Goal: Check status: Check status

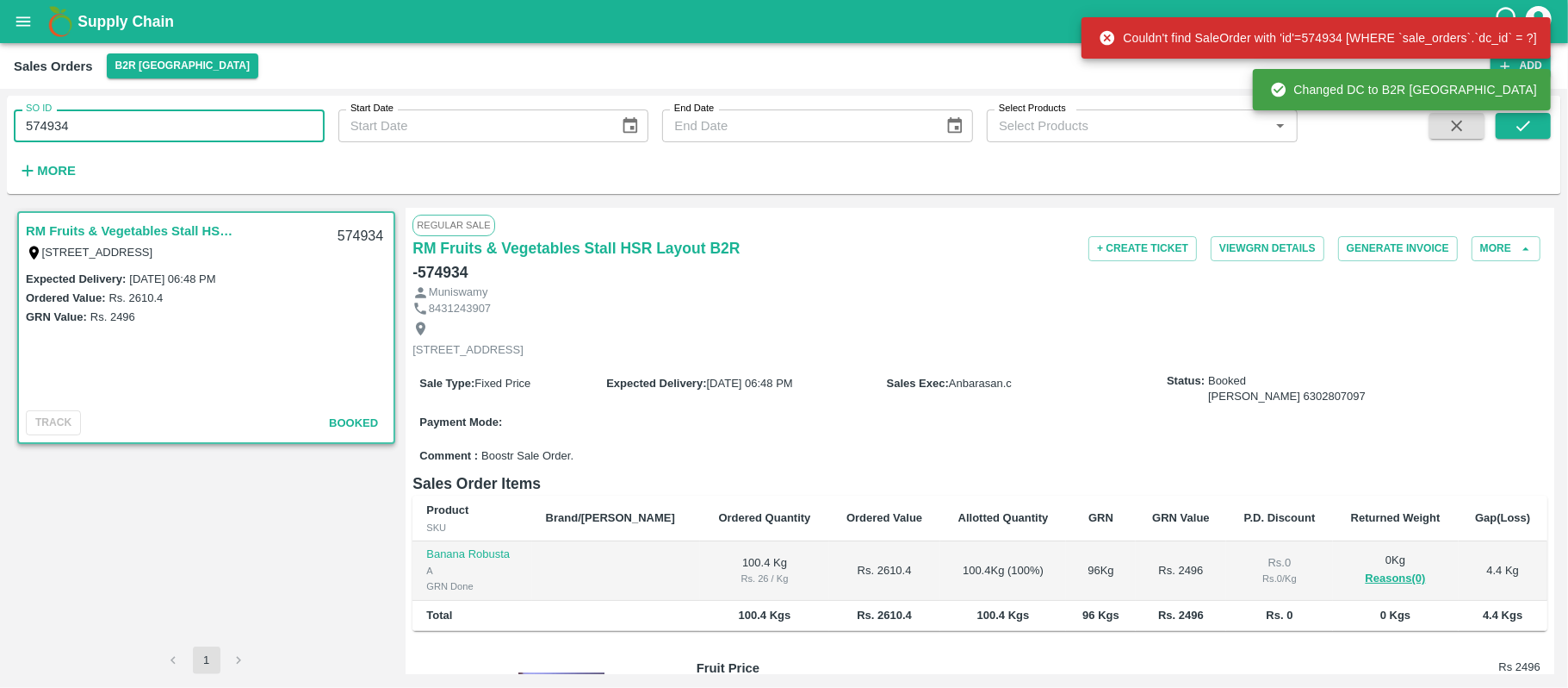
click at [234, 119] on input "574934" at bounding box center [169, 125] width 311 height 32
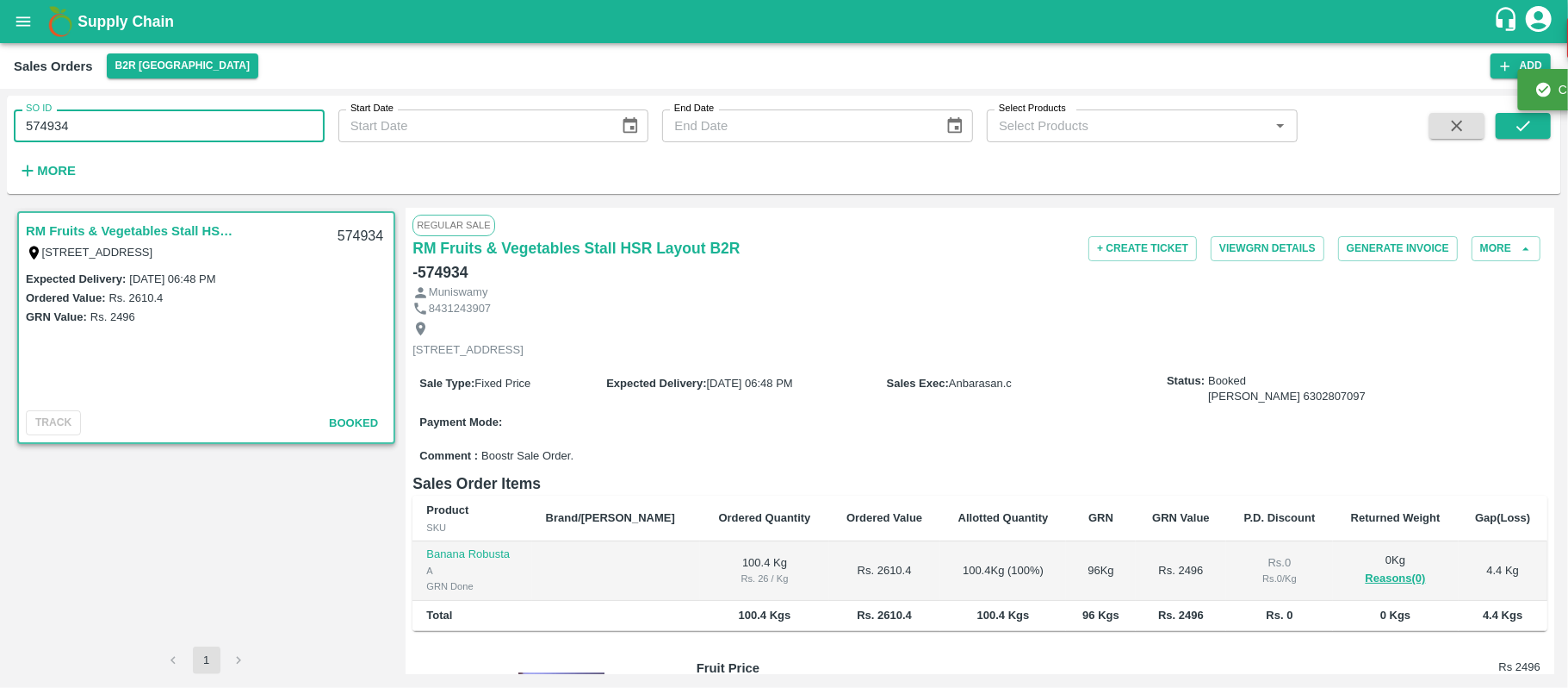
click at [234, 119] on input "574934" at bounding box center [169, 125] width 311 height 32
paste input "text"
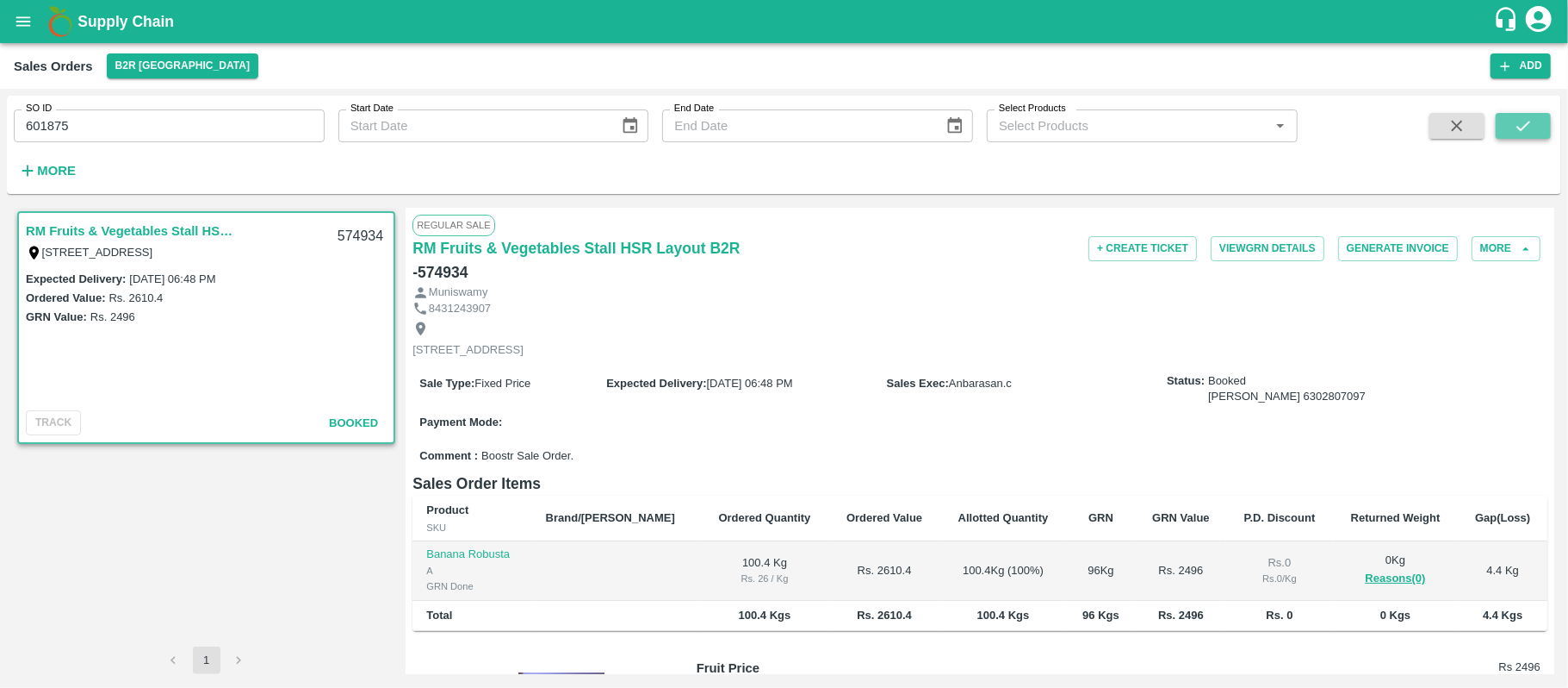
click at [1520, 125] on icon "submit" at bounding box center [1524, 126] width 19 height 19
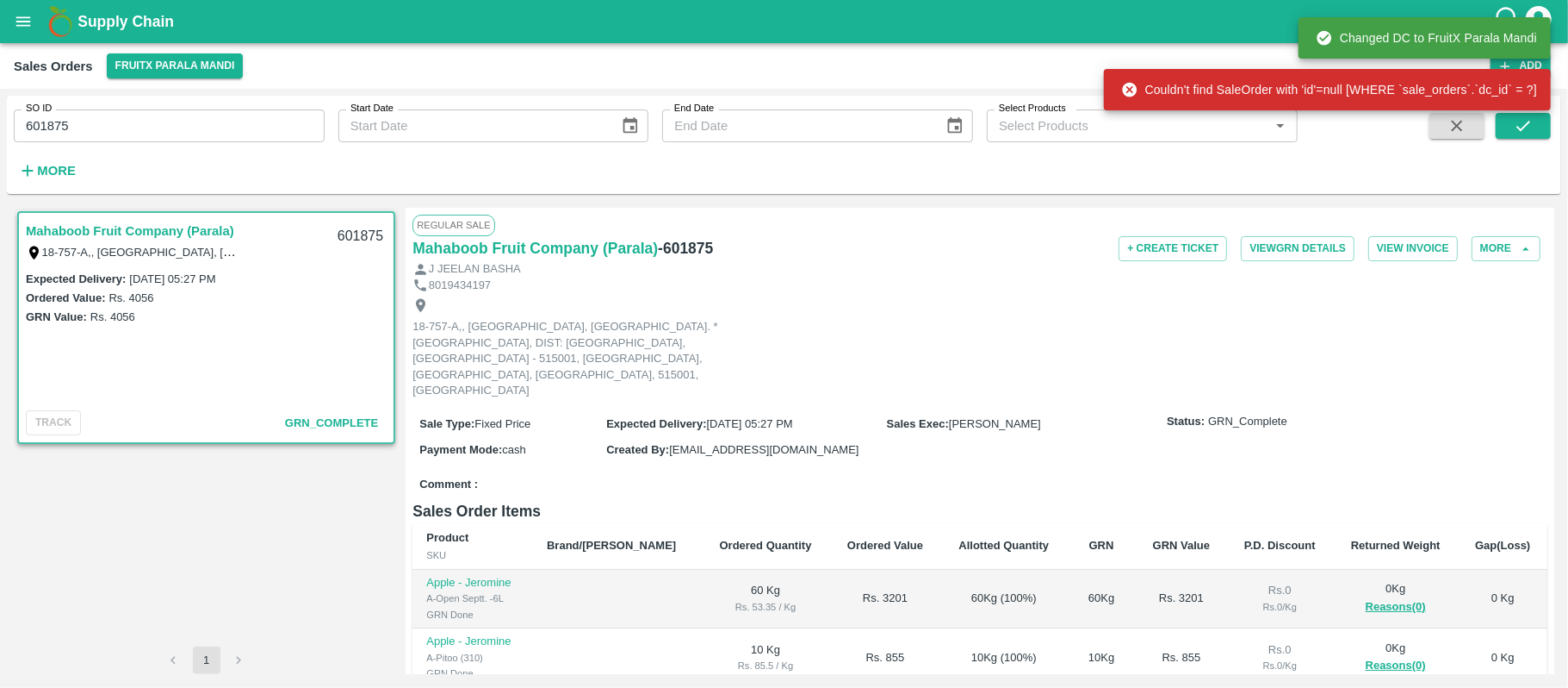
scroll to position [212, 0]
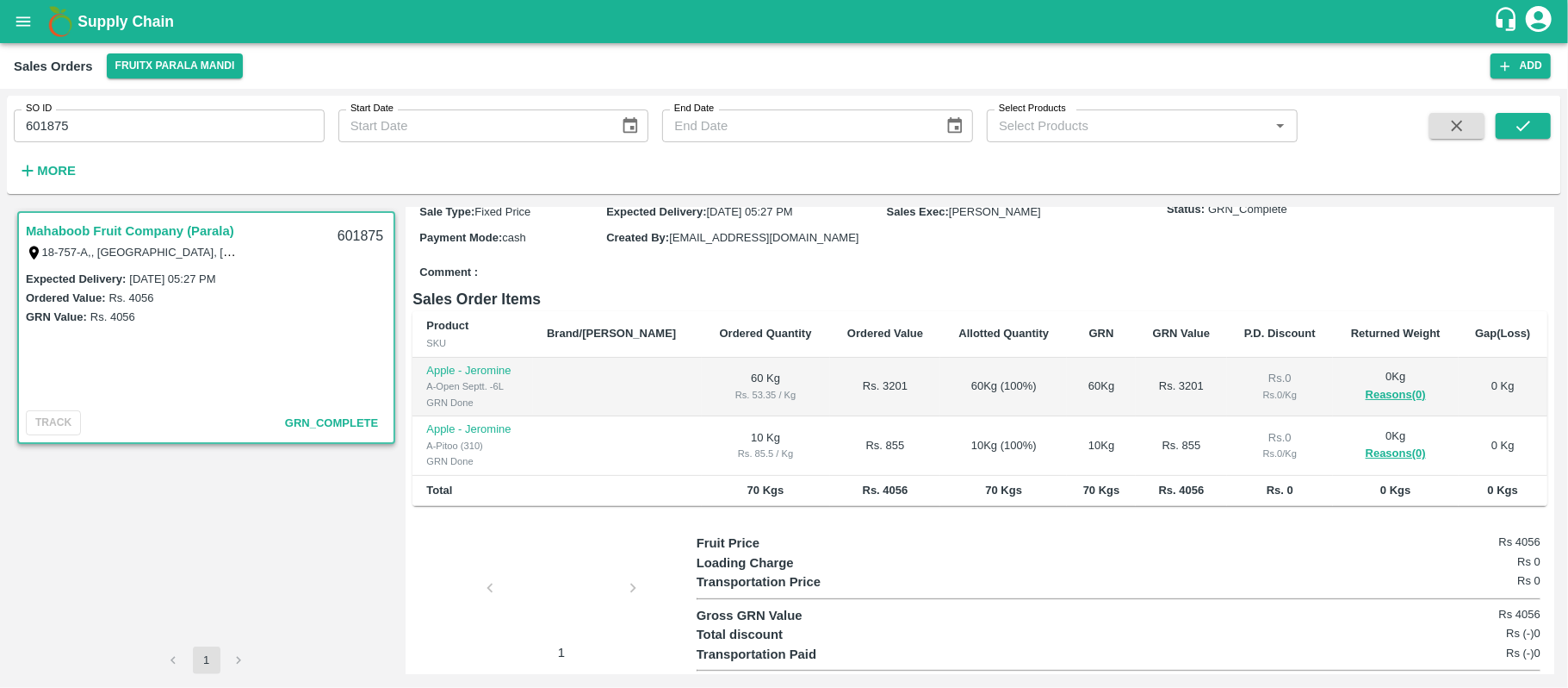
click at [545, 593] on div at bounding box center [561, 593] width 129 height 91
click at [260, 114] on input "601875" at bounding box center [169, 125] width 311 height 32
type input "600753"
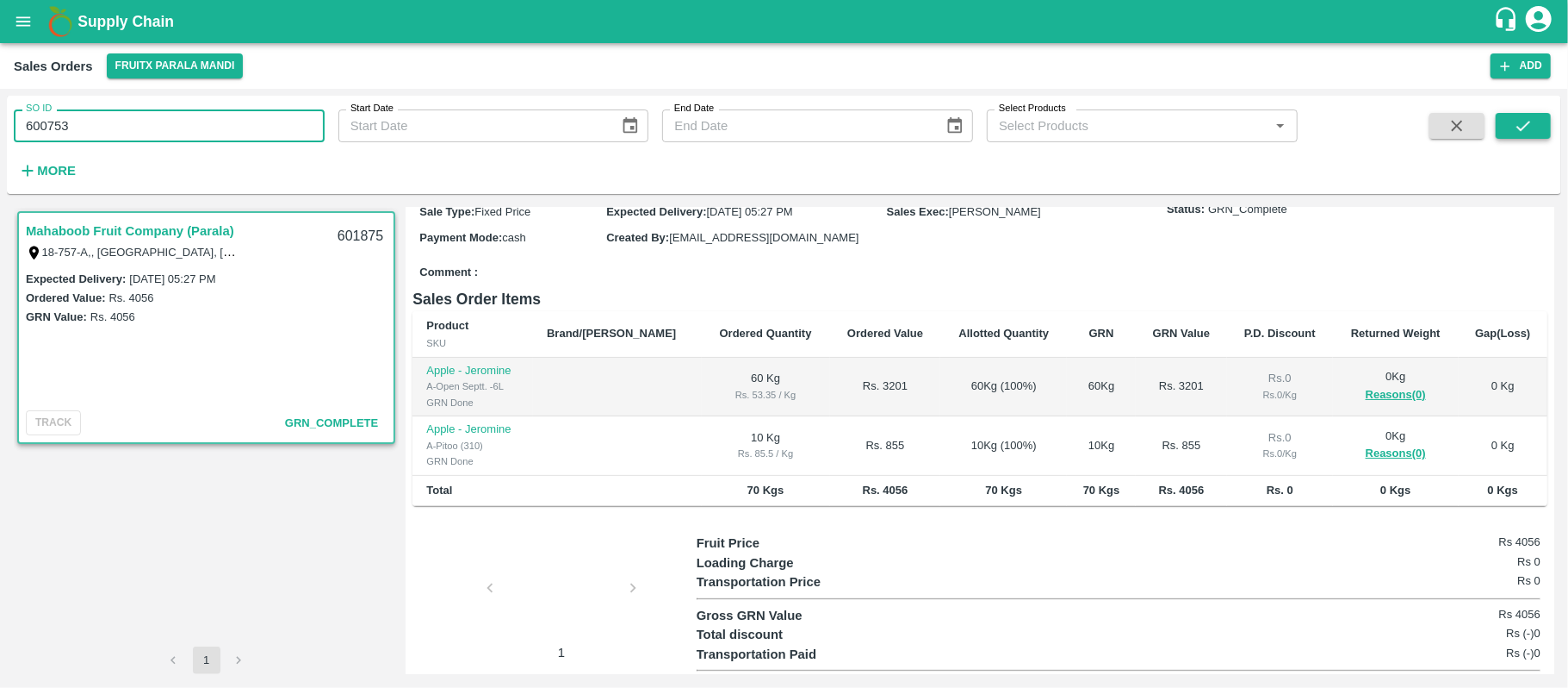
click at [1517, 139] on button "submit" at bounding box center [1523, 125] width 55 height 25
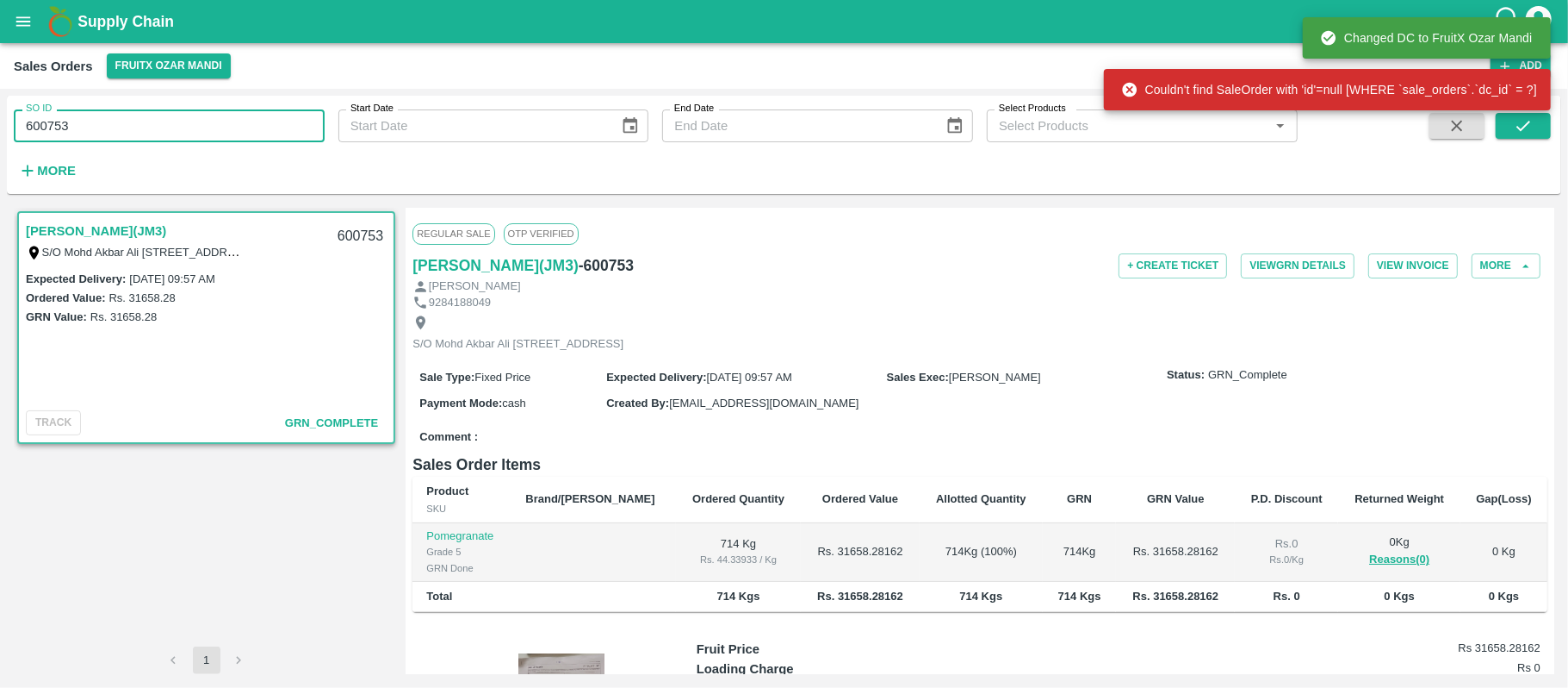
click at [186, 124] on input "600753" at bounding box center [169, 125] width 311 height 32
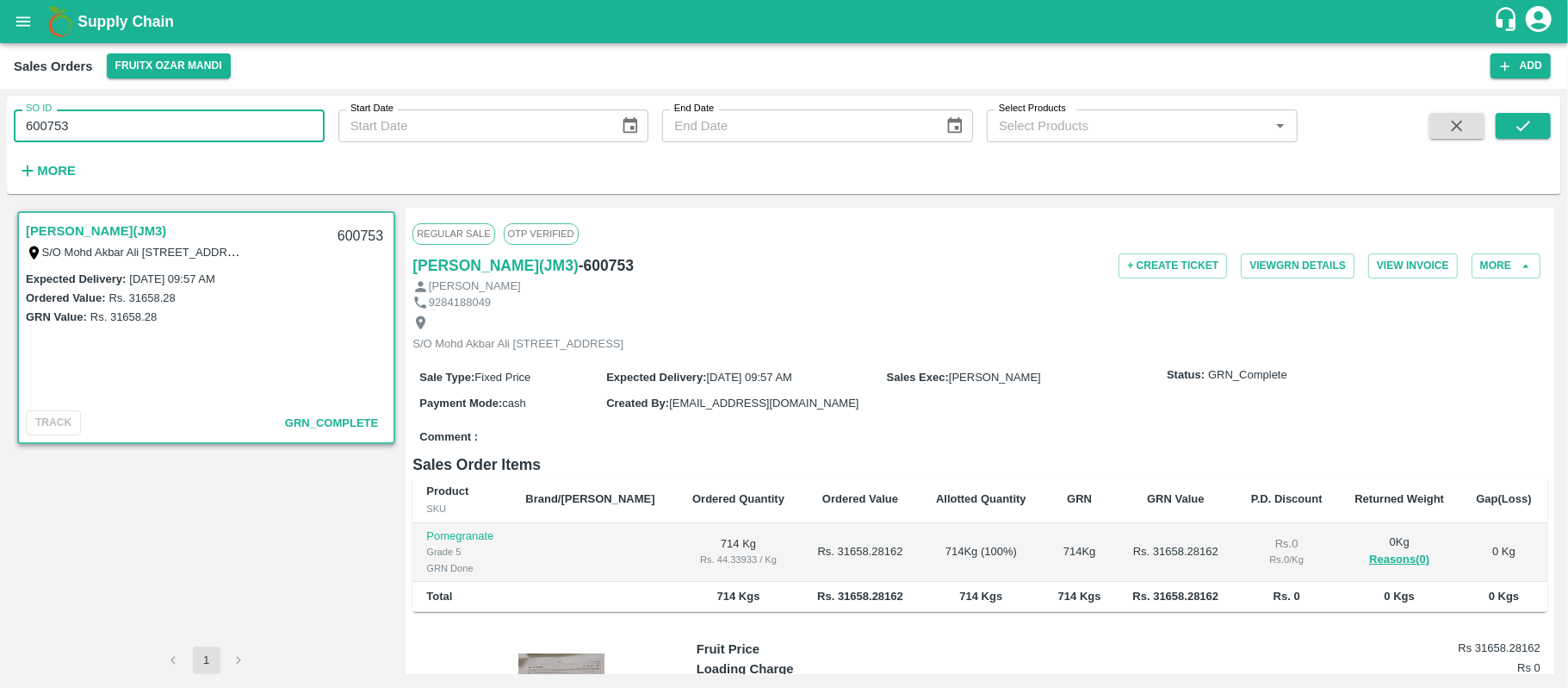
paste input "text"
click at [1513, 128] on button "submit" at bounding box center [1523, 125] width 55 height 25
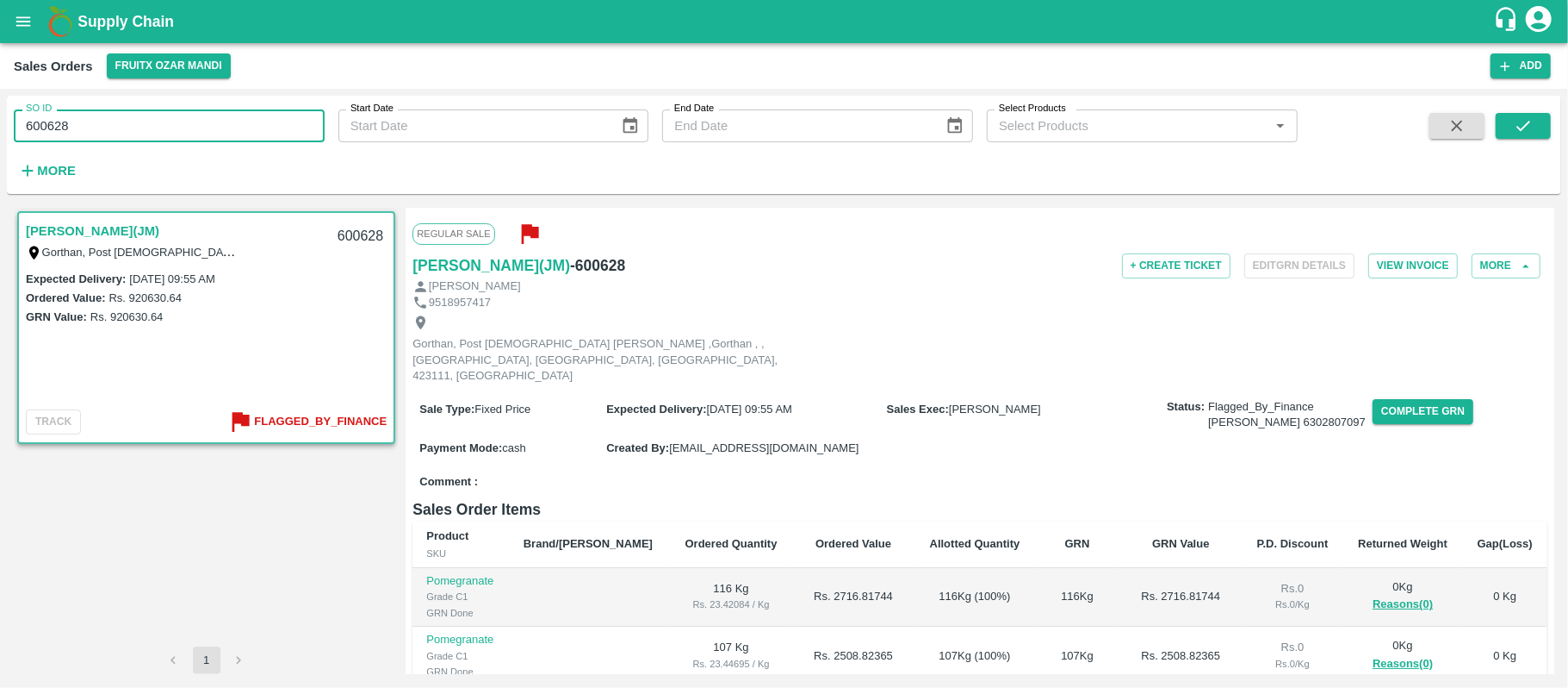
click at [181, 138] on input "600628" at bounding box center [169, 125] width 311 height 32
click at [597, 540] on th "Brand/[PERSON_NAME]" at bounding box center [589, 544] width 160 height 47
click at [253, 132] on input "600628" at bounding box center [169, 125] width 311 height 32
paste input "text"
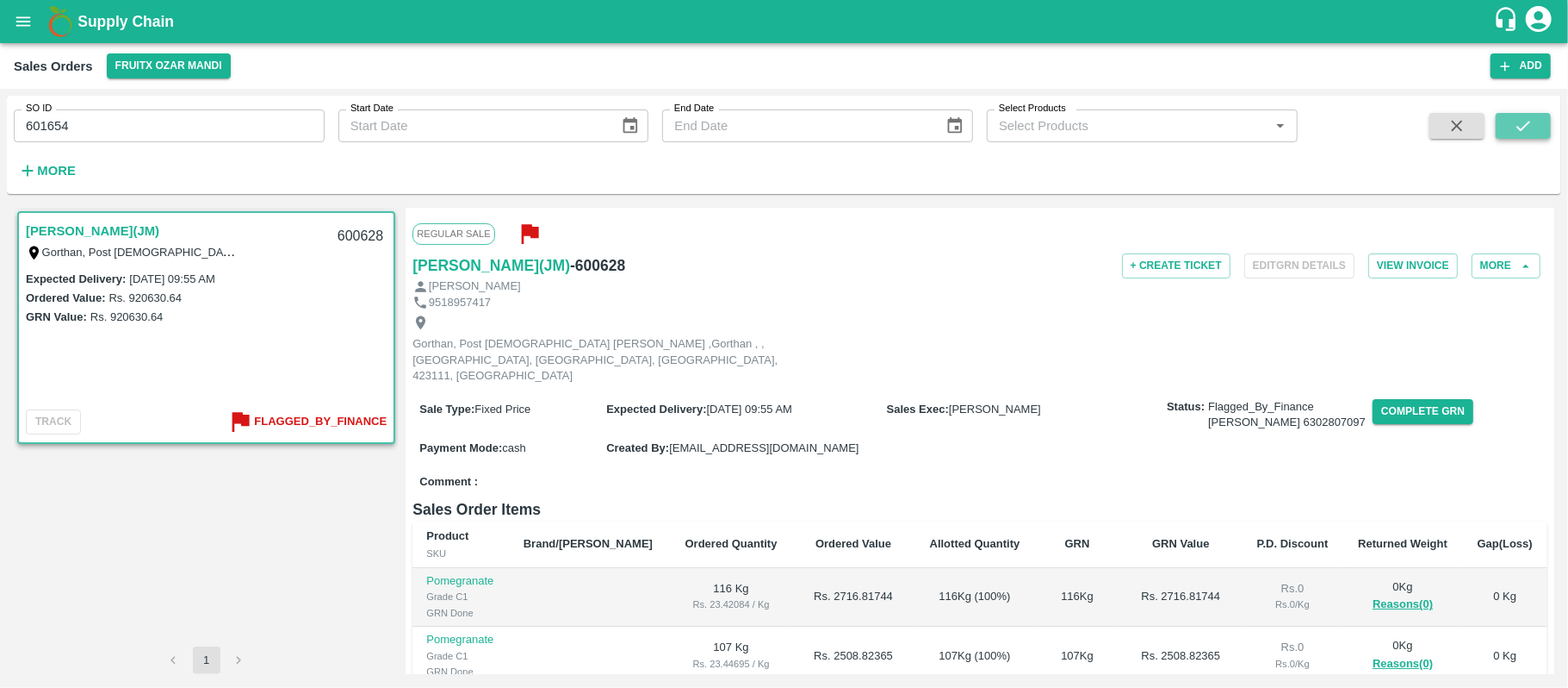
click at [1518, 134] on icon "submit" at bounding box center [1524, 126] width 19 height 19
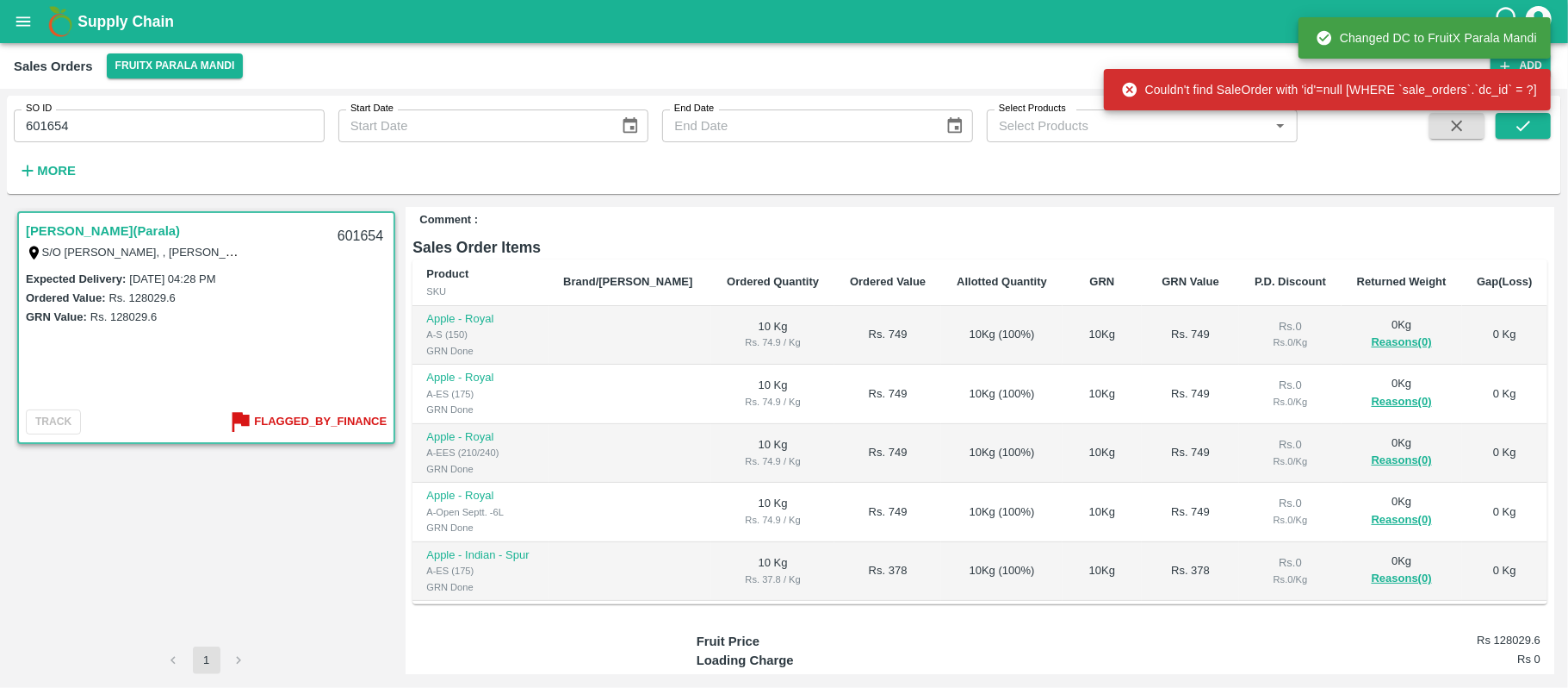
scroll to position [359, 0]
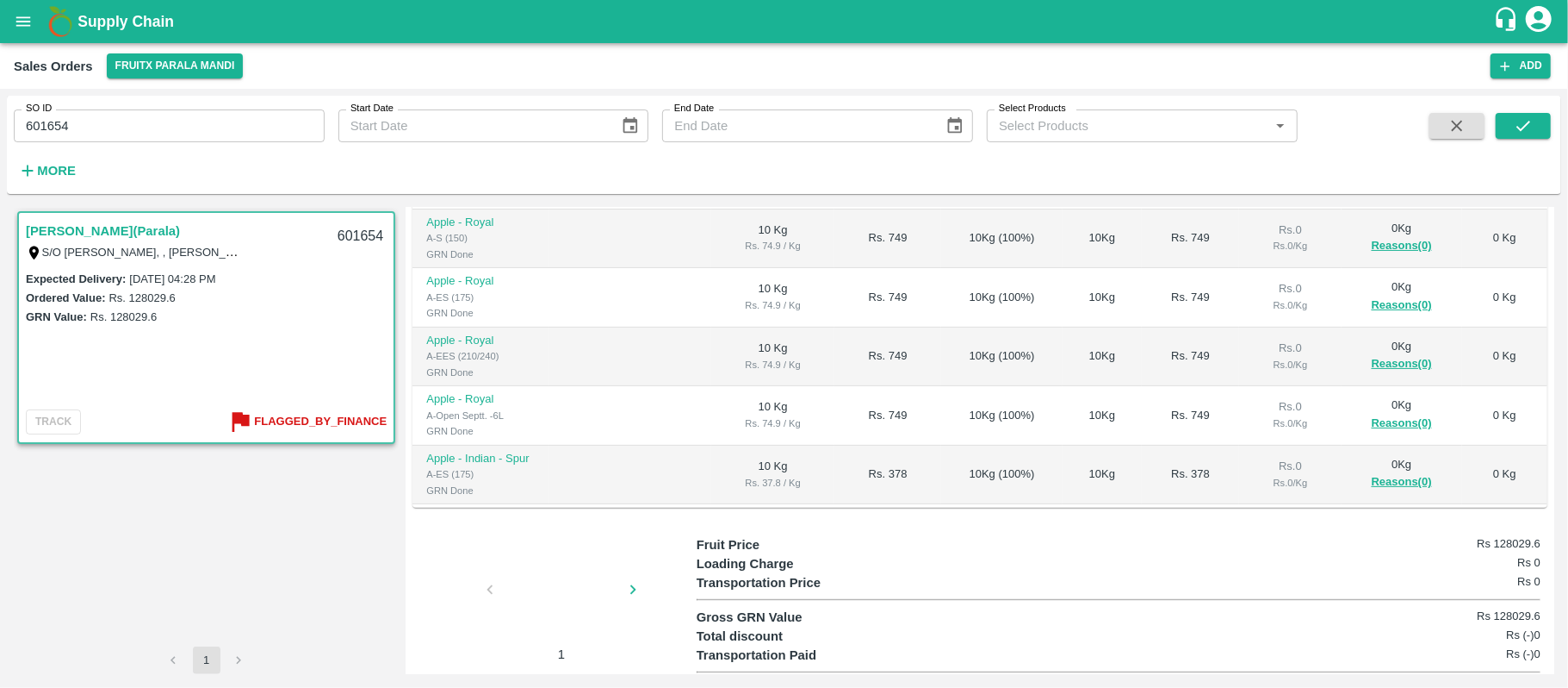
click at [583, 562] on div at bounding box center [561, 595] width 129 height 91
click at [218, 118] on input "601654" at bounding box center [169, 125] width 311 height 32
paste input "text"
click at [1520, 118] on icon "submit" at bounding box center [1524, 126] width 19 height 19
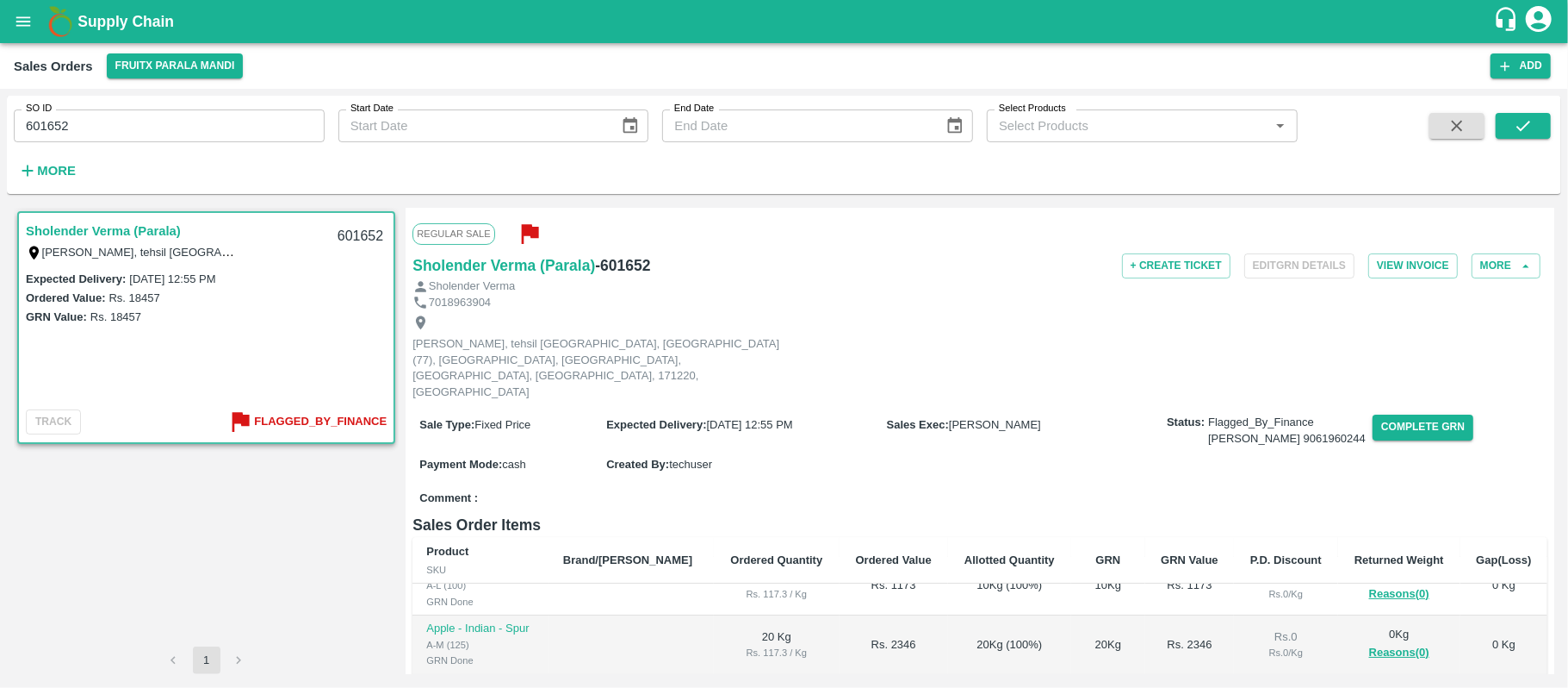
scroll to position [374, 0]
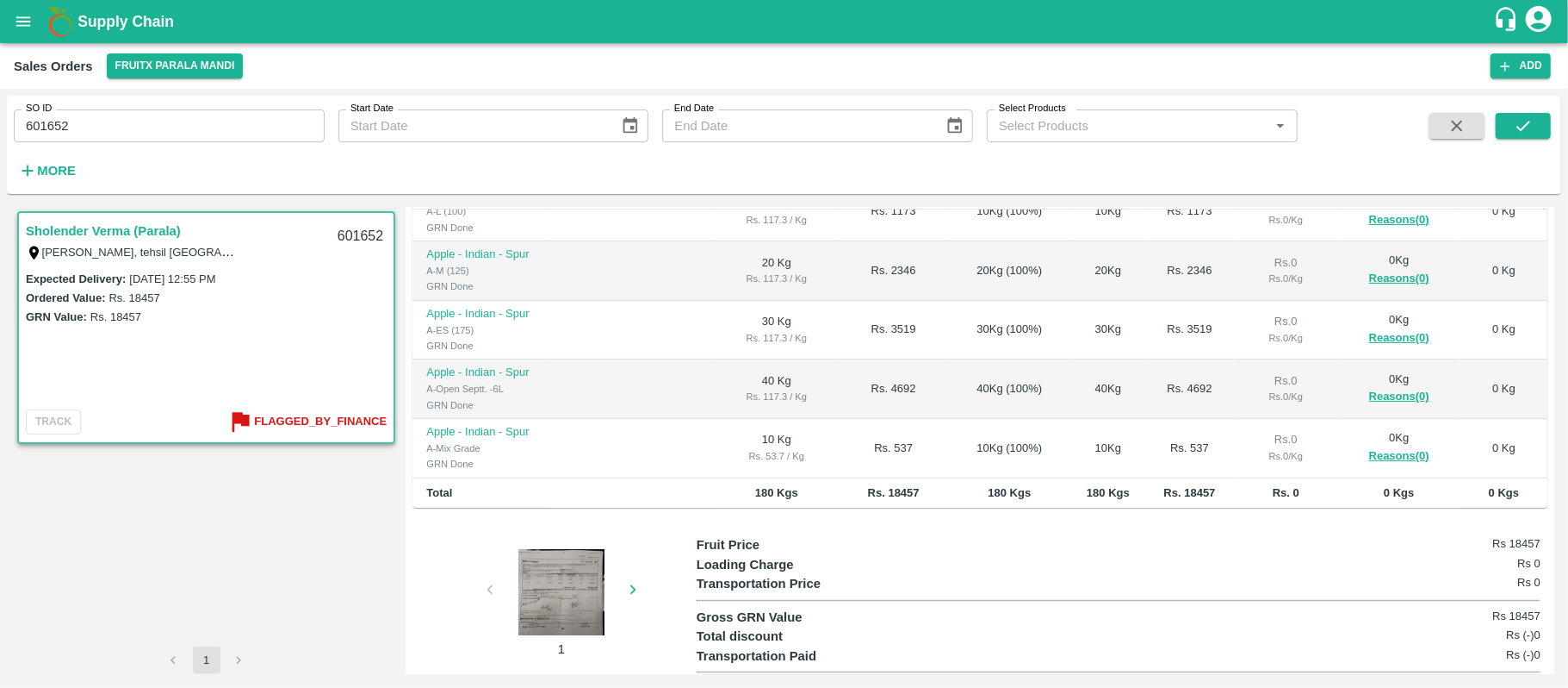
click at [570, 570] on div at bounding box center [561, 592] width 129 height 86
click at [615, 132] on button "Choose date" at bounding box center [630, 125] width 32 height 32
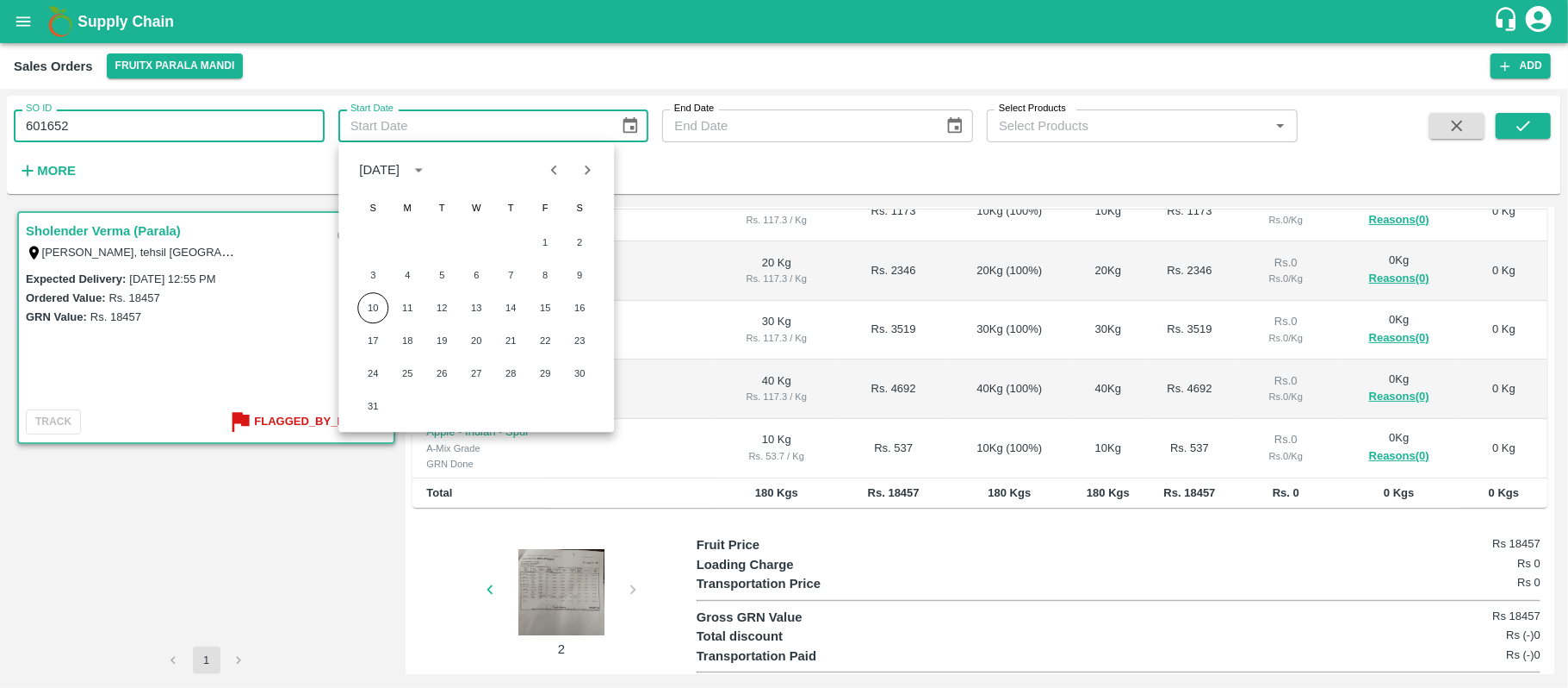
click at [153, 134] on input "601652" at bounding box center [169, 125] width 311 height 32
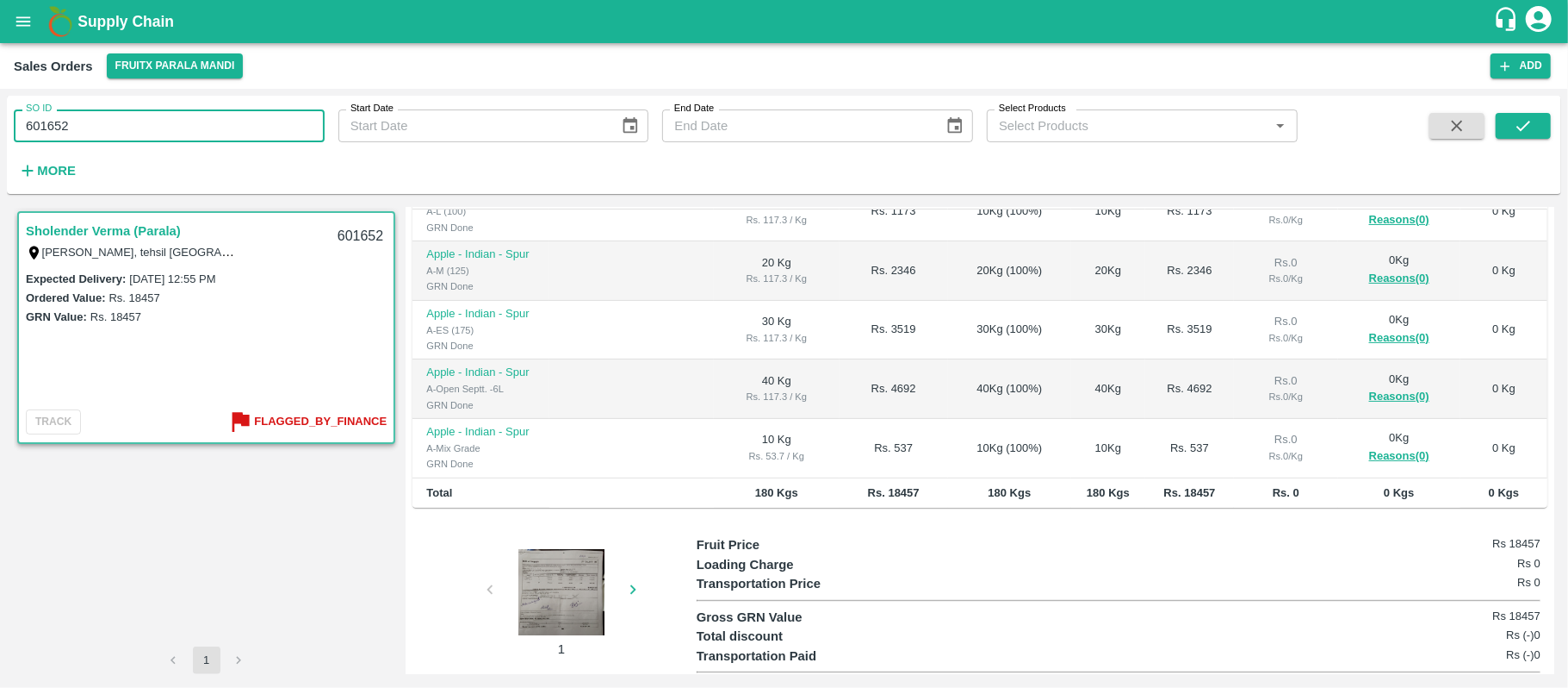
click at [153, 134] on input "601652" at bounding box center [169, 125] width 311 height 32
paste input "text"
click at [1511, 114] on button "submit" at bounding box center [1523, 125] width 55 height 25
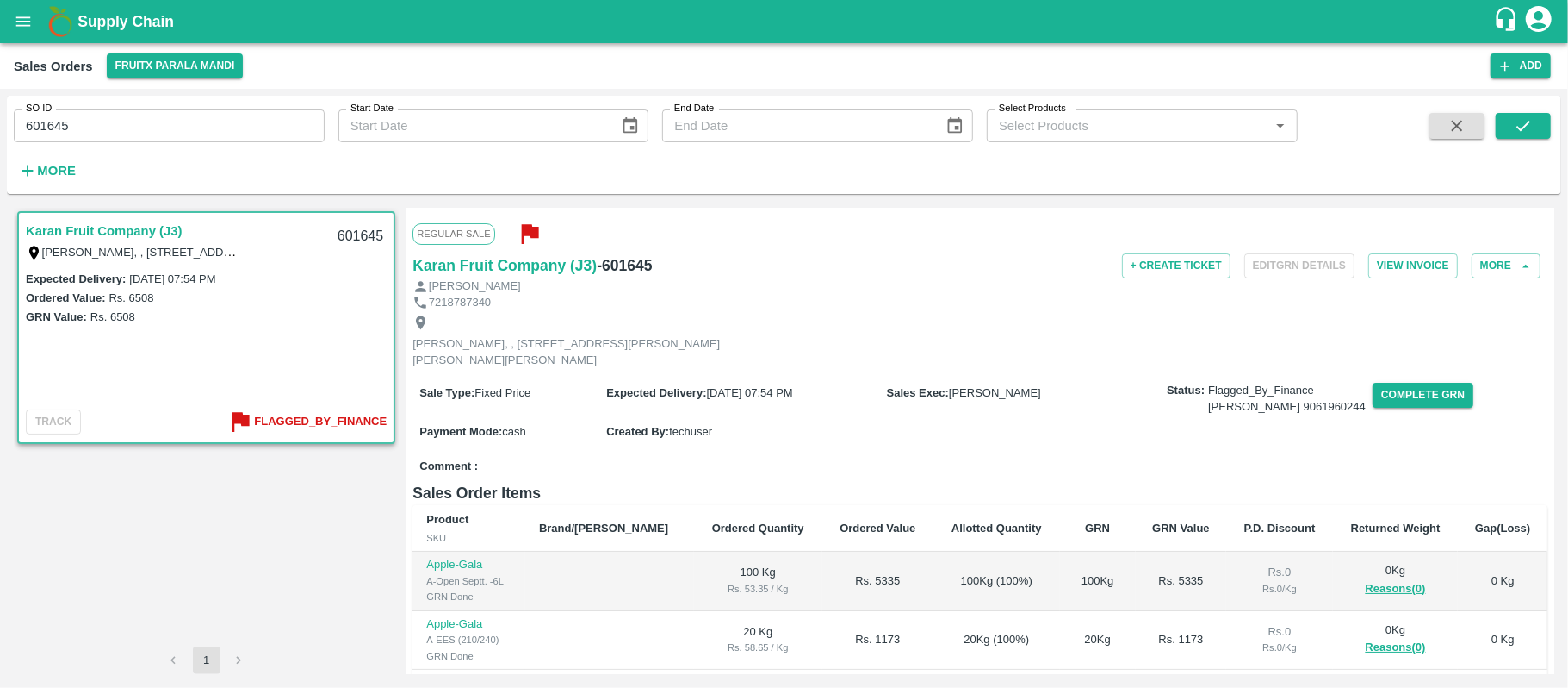
scroll to position [226, 0]
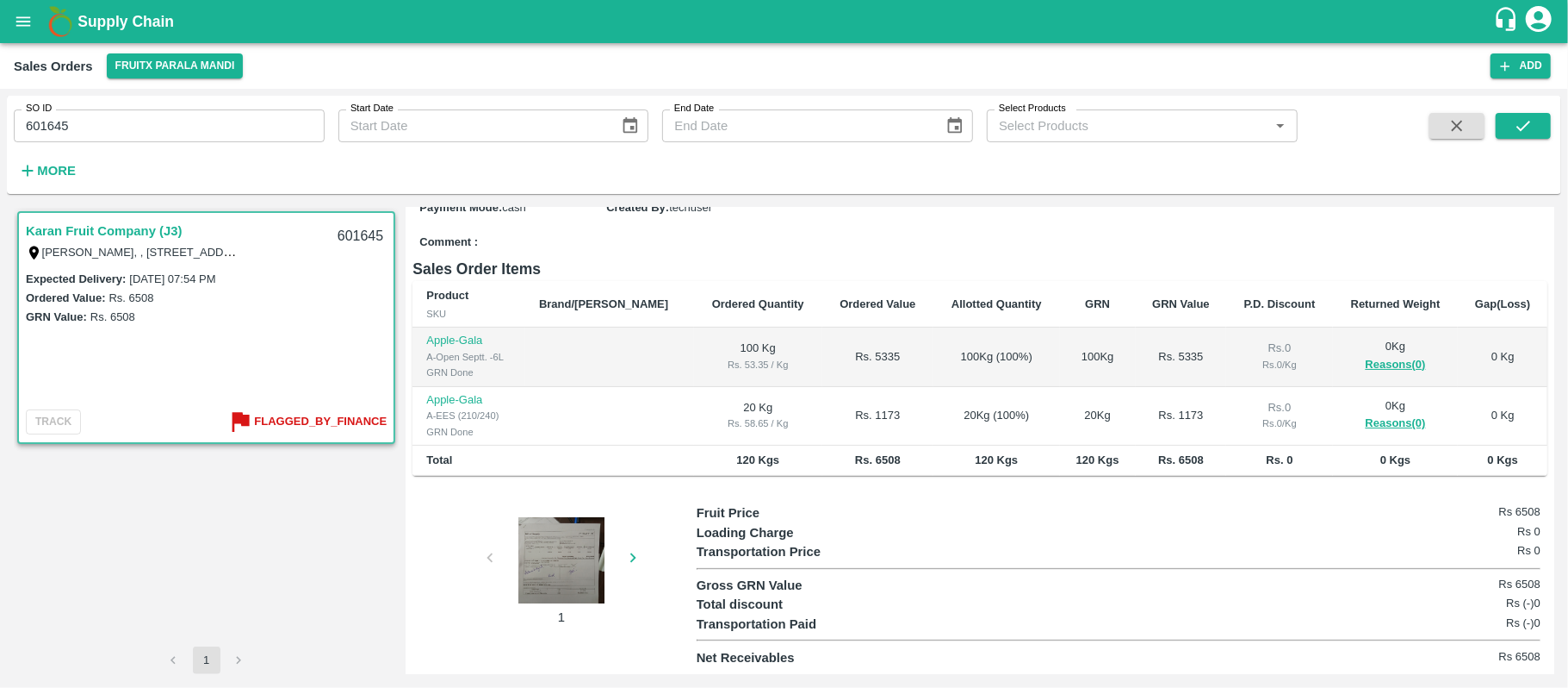
click at [548, 577] on div at bounding box center [561, 560] width 129 height 86
click at [259, 131] on input "601645" at bounding box center [169, 125] width 311 height 32
paste input "text"
type input "601646"
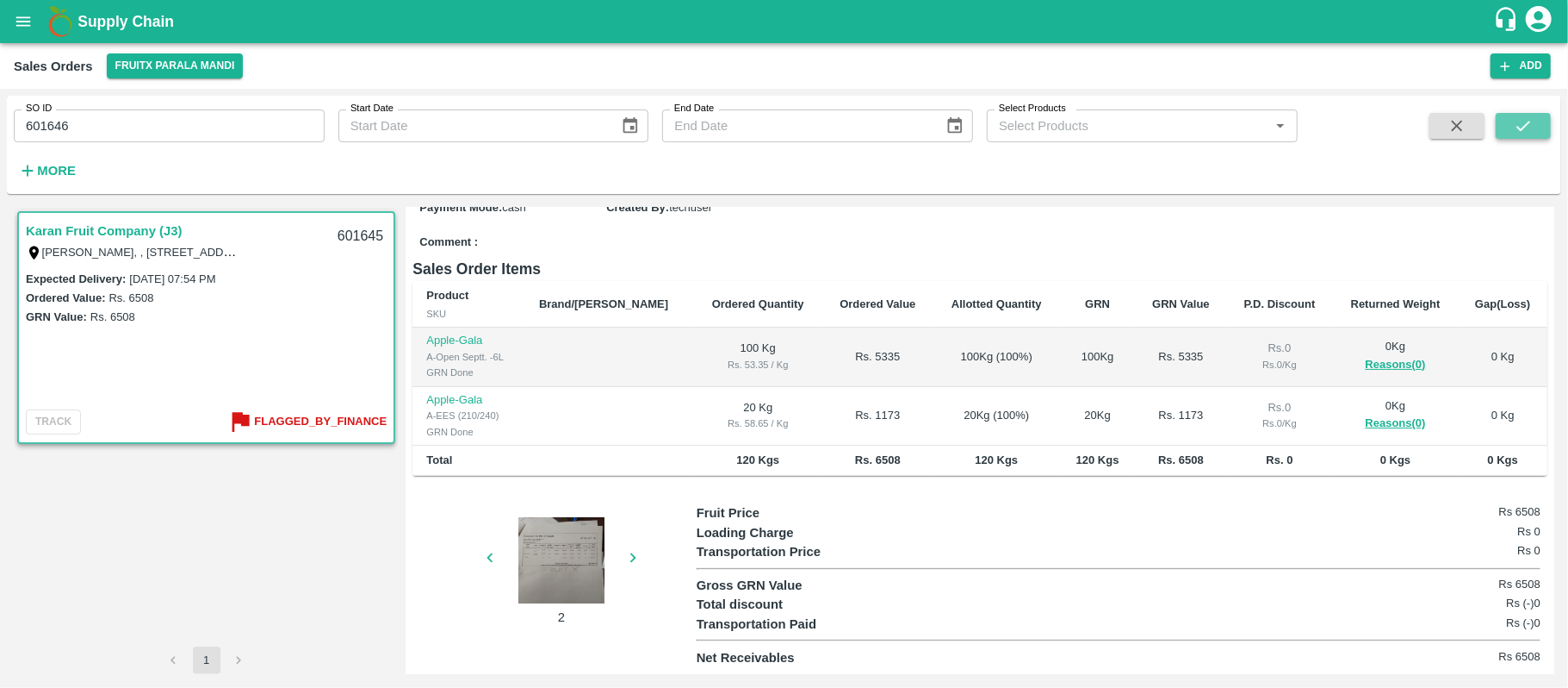
click at [1536, 125] on button "submit" at bounding box center [1523, 125] width 55 height 25
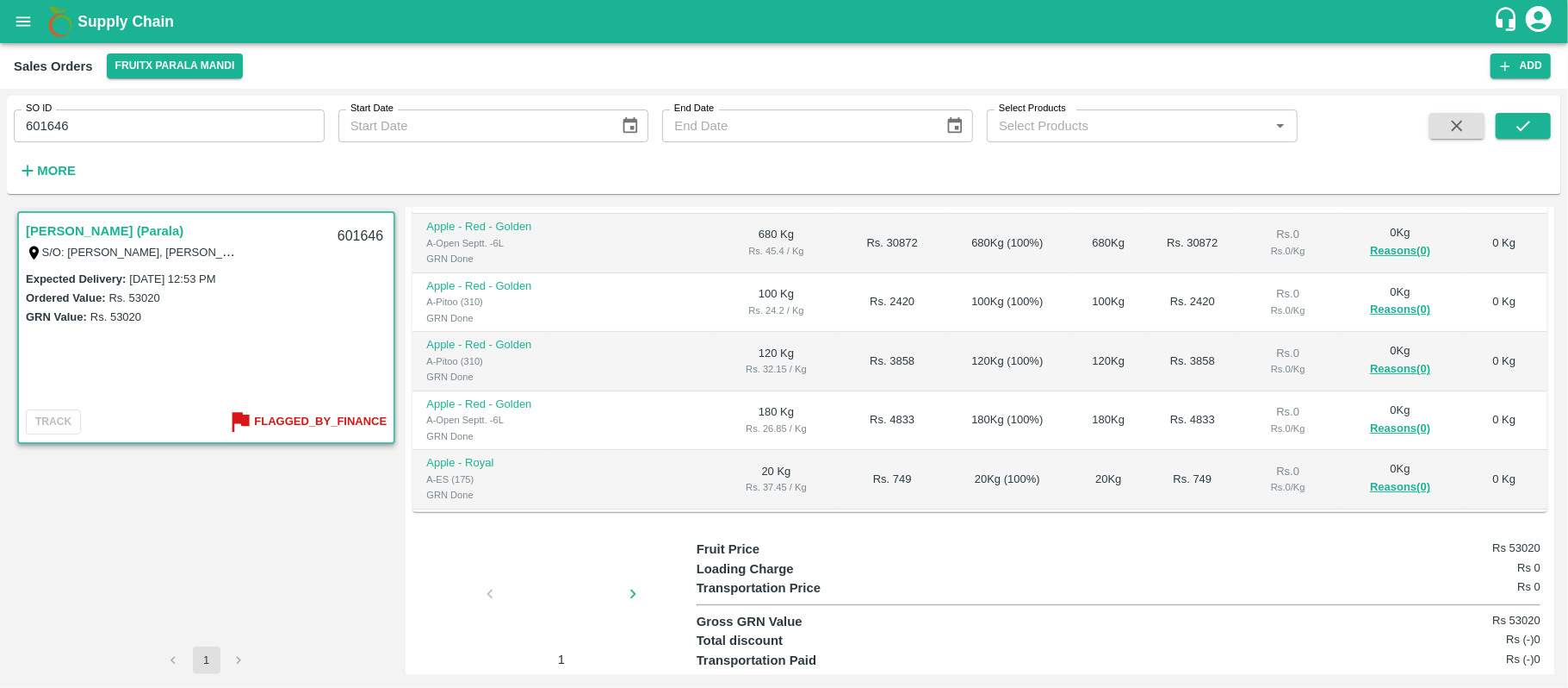
scroll to position [391, 0]
